Goal: Navigation & Orientation: Understand site structure

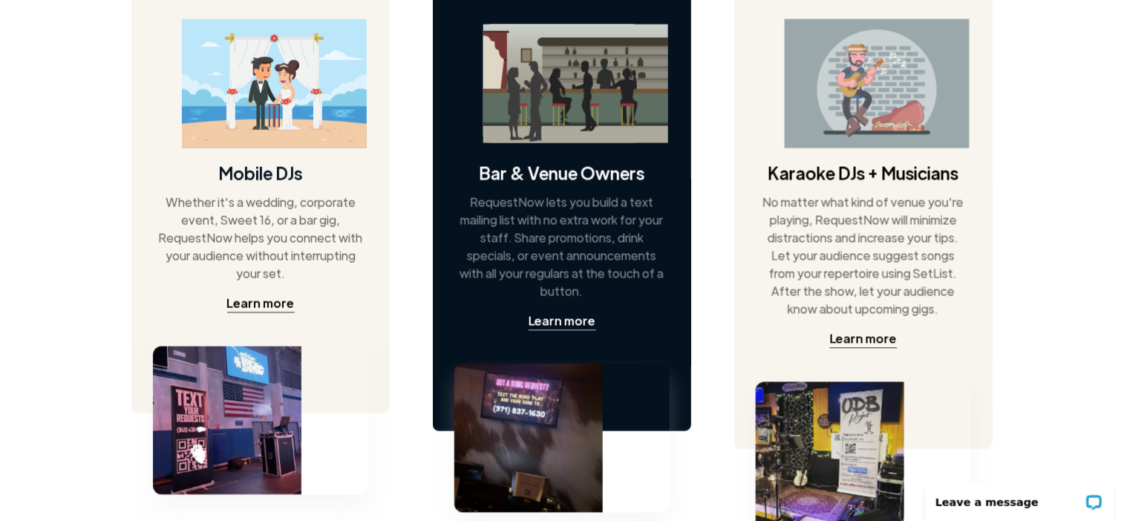
scroll to position [816, 0]
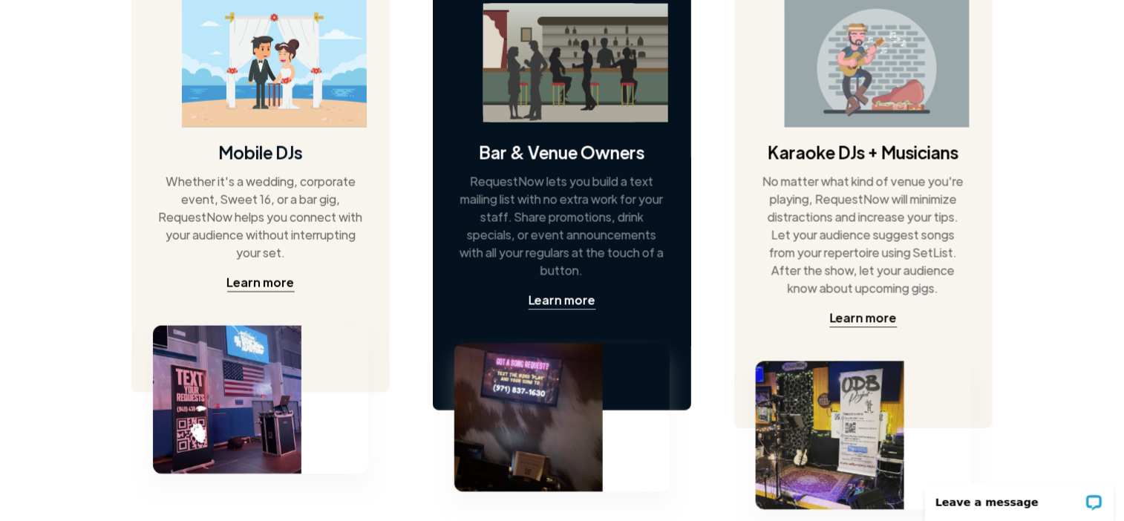
click at [549, 380] on img at bounding box center [528, 418] width 148 height 148
click at [568, 304] on div "Learn more" at bounding box center [563, 301] width 68 height 18
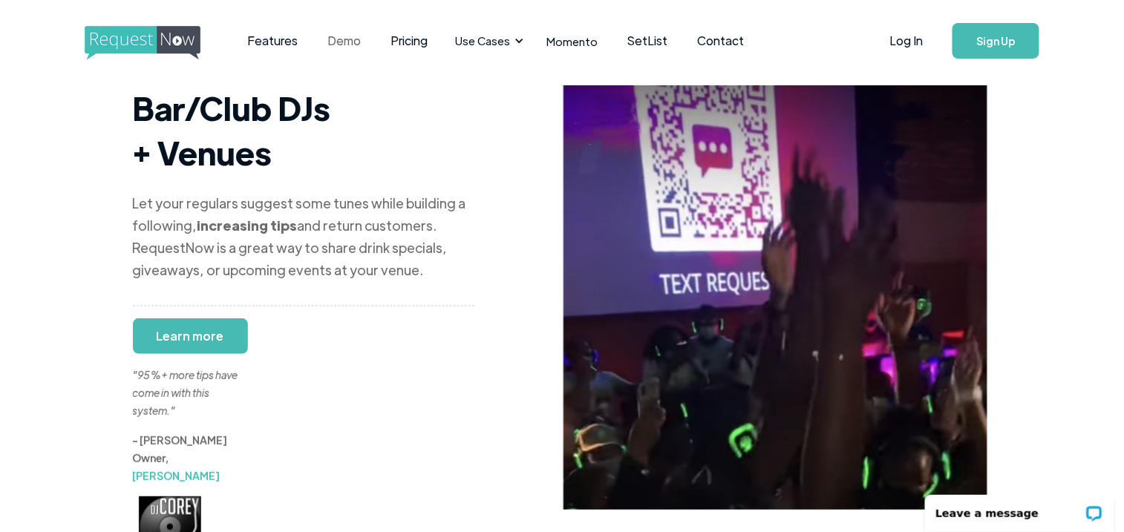
click at [345, 44] on link "Demo" at bounding box center [344, 41] width 63 height 46
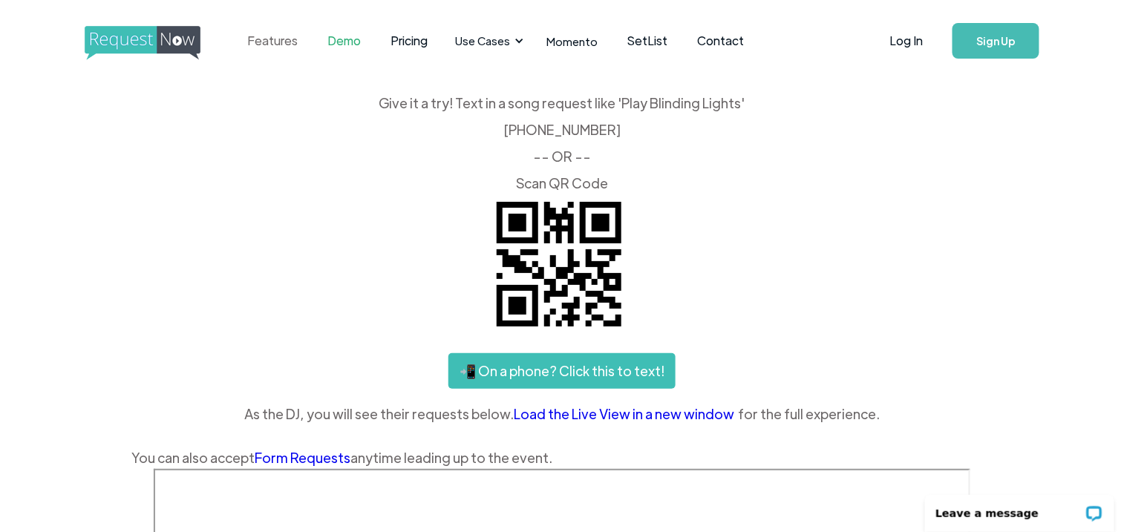
click at [275, 41] on link "Features" at bounding box center [273, 41] width 80 height 46
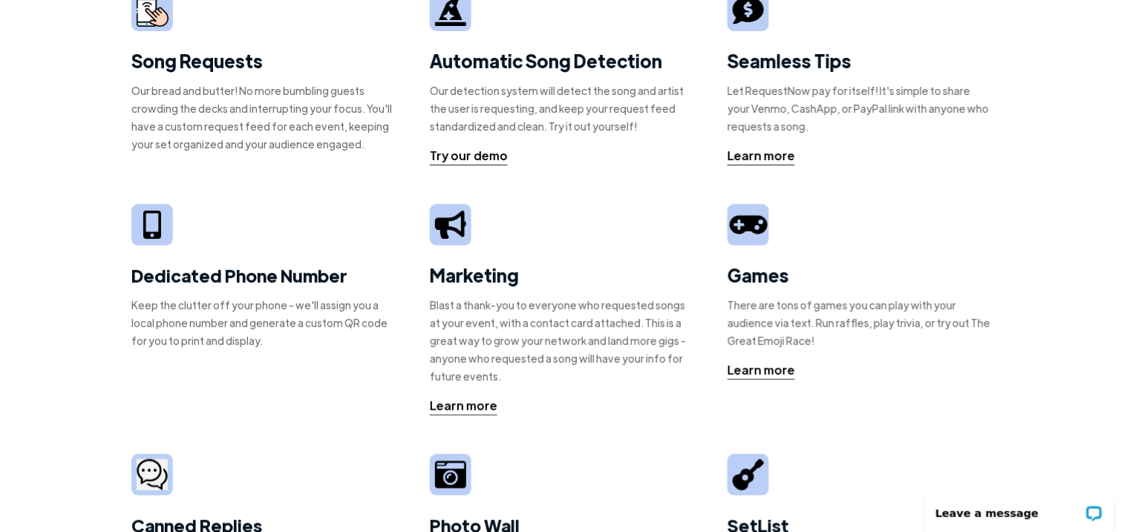
scroll to position [74, 0]
